Goal: Transaction & Acquisition: Download file/media

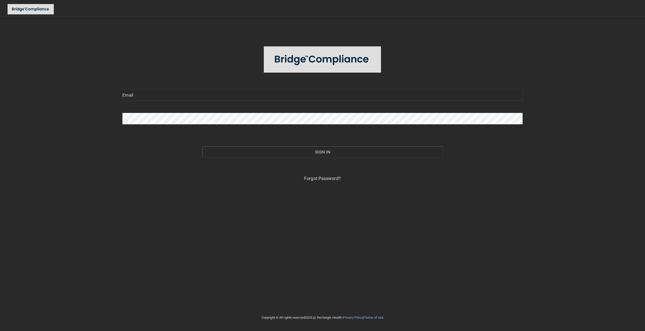
type input "[EMAIL_ADDRESS][DOMAIN_NAME]"
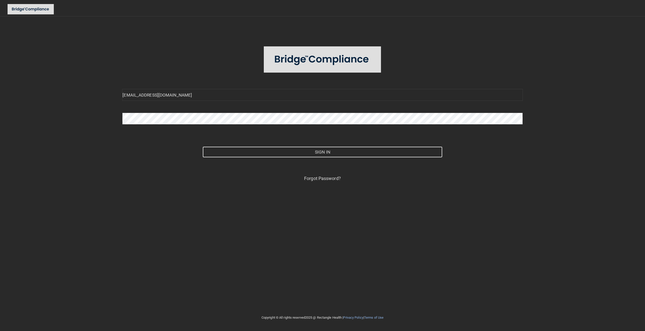
click at [329, 153] on button "Sign In" at bounding box center [323, 151] width 240 height 11
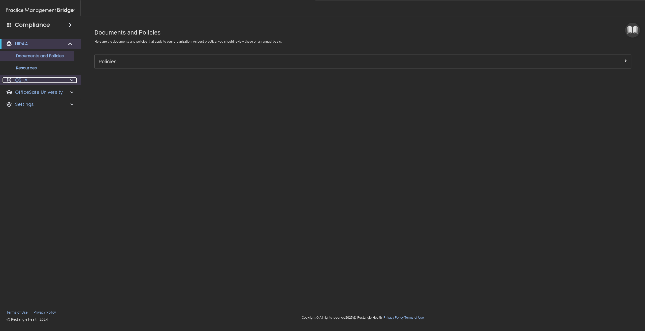
click at [49, 78] on div "OSHA" at bounding box center [33, 80] width 62 height 6
click at [50, 56] on p "Documents and Policies" at bounding box center [37, 55] width 69 height 5
click at [23, 69] on p "Resources" at bounding box center [37, 68] width 69 height 5
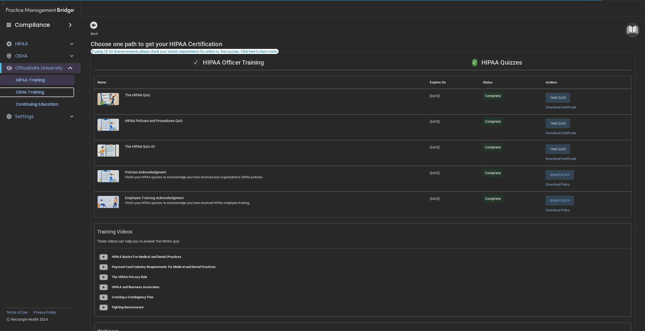
click at [39, 90] on p "OSHA Training" at bounding box center [23, 92] width 41 height 5
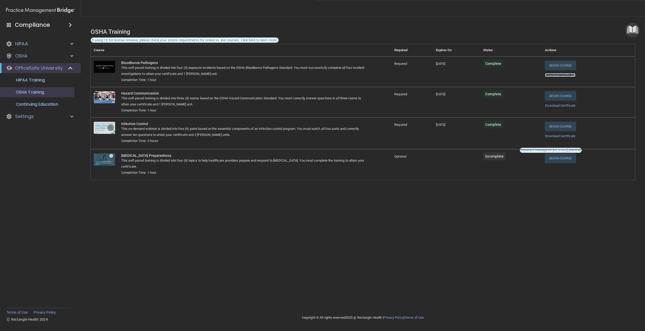
click at [570, 77] on link "Download Certificate" at bounding box center [560, 75] width 30 height 4
click at [568, 105] on link "Download Certificate" at bounding box center [560, 106] width 30 height 4
click at [575, 137] on link "Download Certificate" at bounding box center [560, 136] width 30 height 4
